Goal: Information Seeking & Learning: Learn about a topic

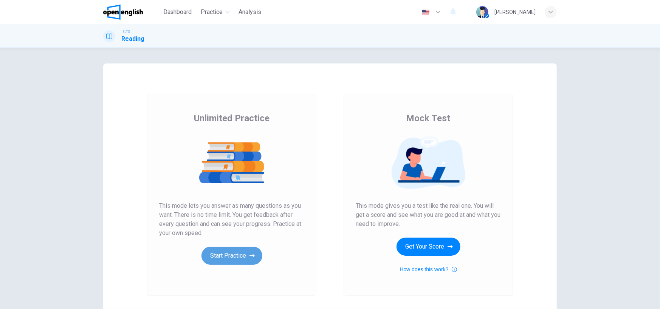
click at [246, 264] on button "Start Practice" at bounding box center [231, 256] width 61 height 18
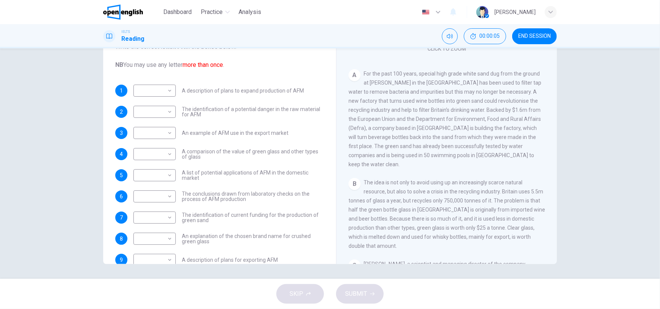
scroll to position [113, 0]
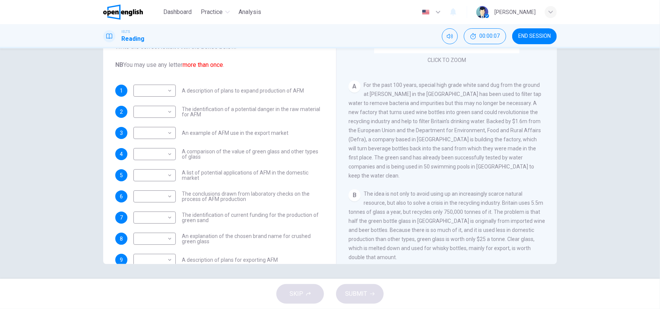
drag, startPoint x: 369, startPoint y: 88, endPoint x: 423, endPoint y: 91, distance: 53.8
click at [423, 91] on span "For the past 100 years, special high grade white sand dug from the ground at Le…" at bounding box center [444, 130] width 193 height 97
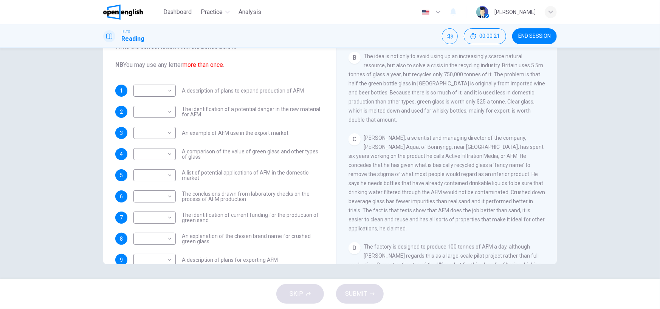
scroll to position [265, 0]
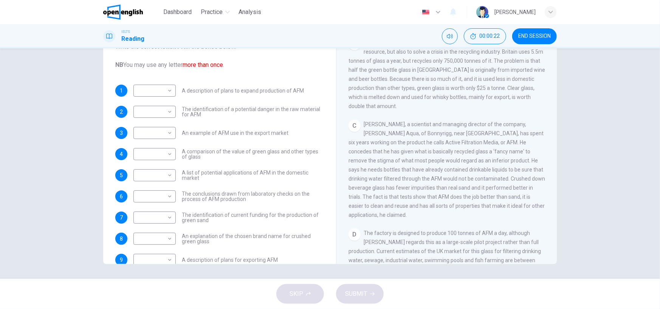
drag, startPoint x: 544, startPoint y: 37, endPoint x: 360, endPoint y: 37, distance: 184.1
click at [544, 37] on span "END SESSION" at bounding box center [534, 36] width 33 height 6
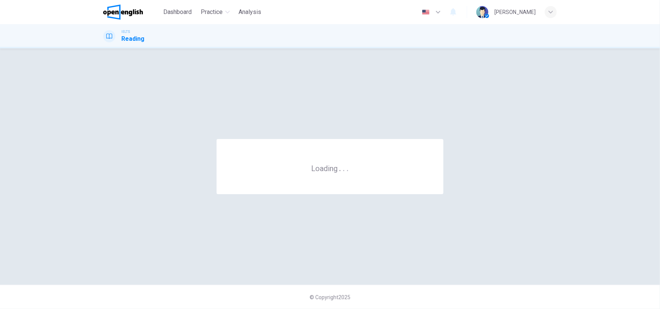
scroll to position [0, 0]
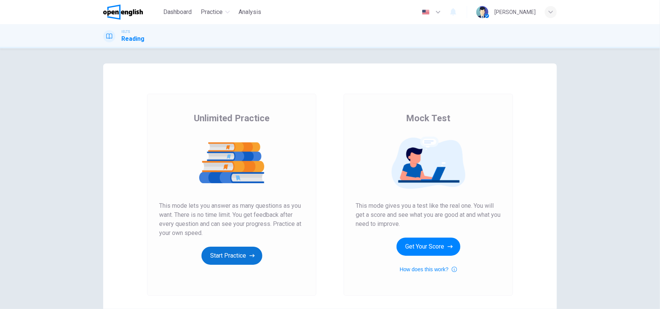
click at [228, 247] on button "Start Practice" at bounding box center [231, 256] width 61 height 18
